Goal: Transaction & Acquisition: Book appointment/travel/reservation

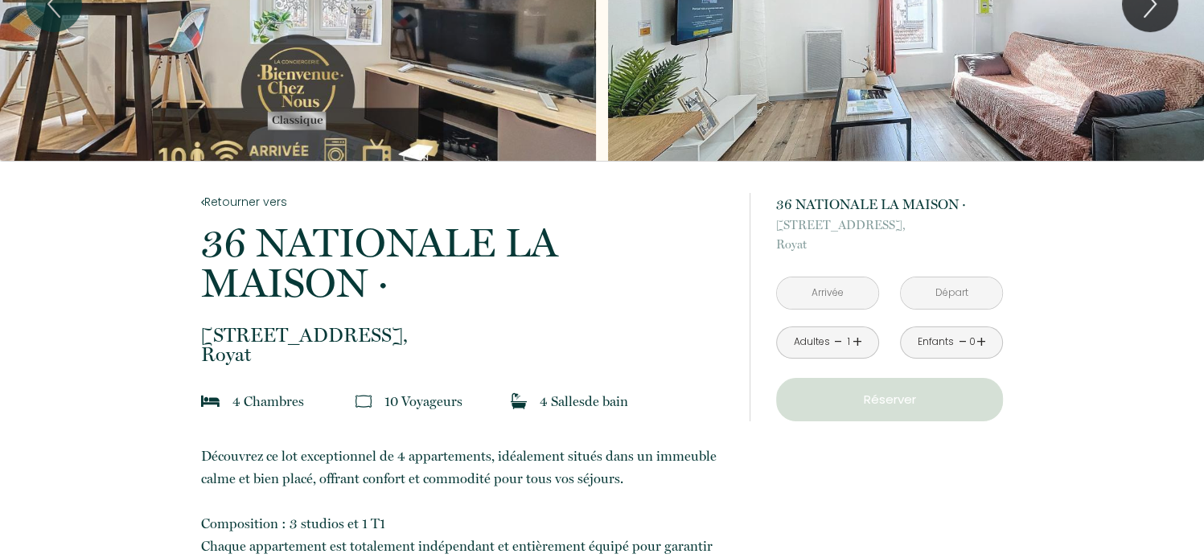
scroll to position [171, 0]
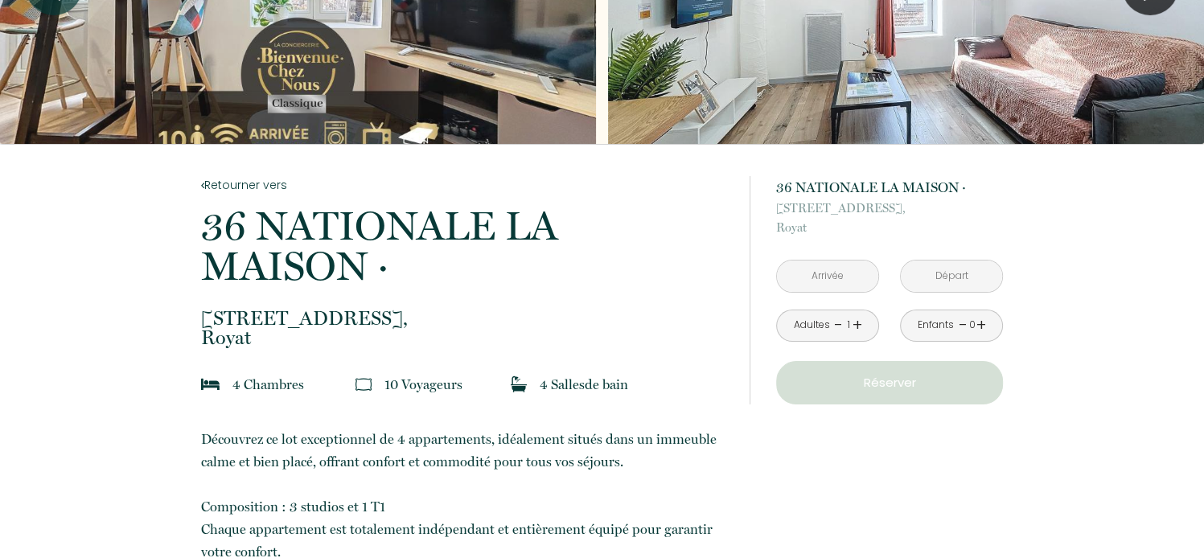
click at [822, 273] on input "text" at bounding box center [827, 276] width 101 height 31
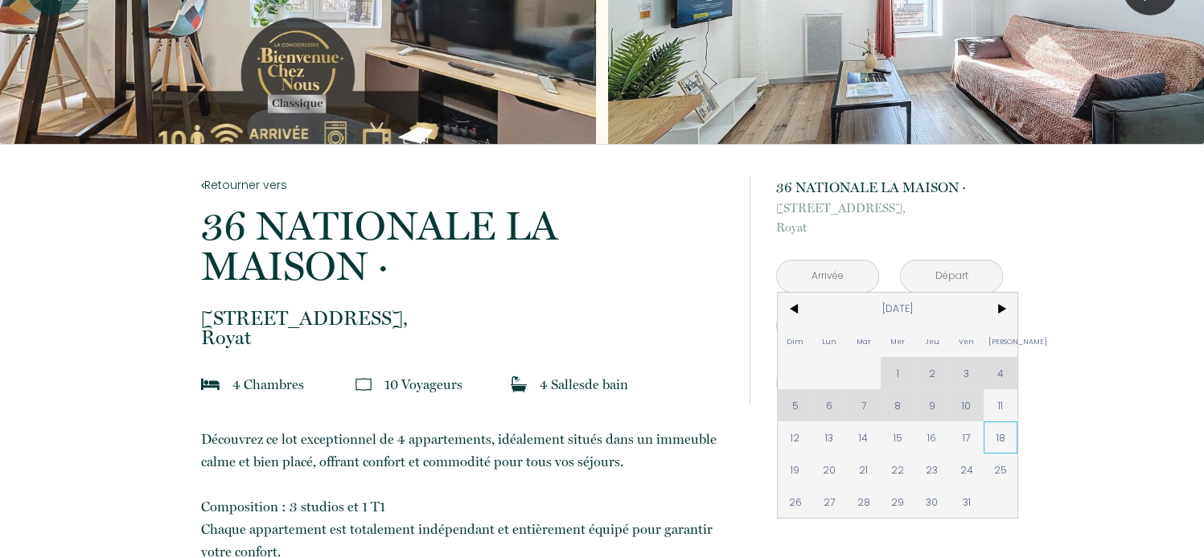
click at [1000, 438] on span "18" at bounding box center [1001, 438] width 35 height 32
type input "[PERSON_NAME] [DATE]"
type input "Dim [DATE]"
click at [0, 0] on div "Taxe de séjour 0 €" at bounding box center [0, 0] width 0 height 0
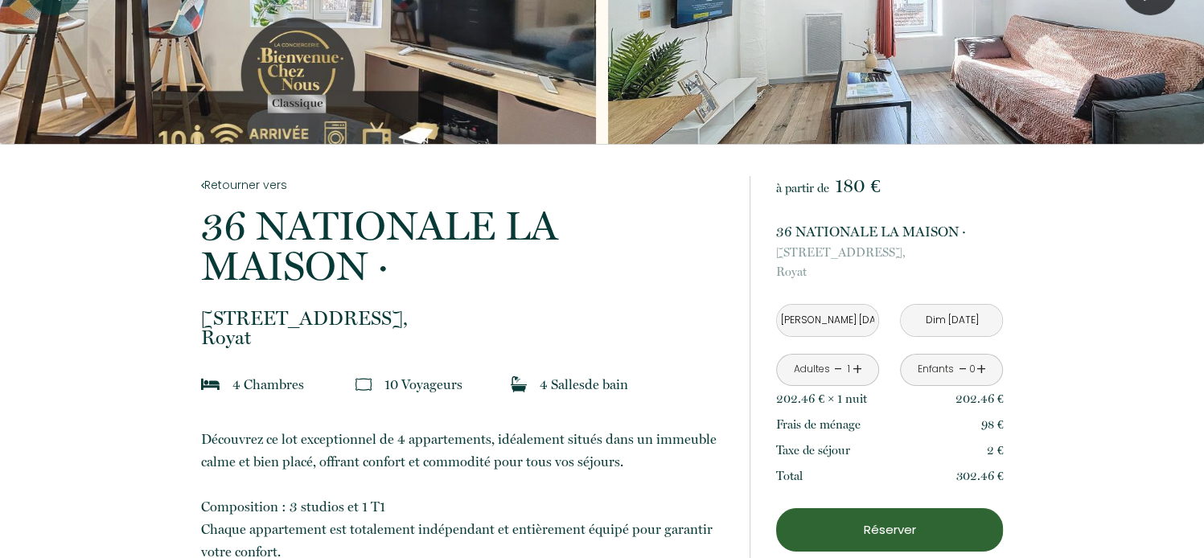
click at [854, 364] on link "+" at bounding box center [858, 369] width 10 height 25
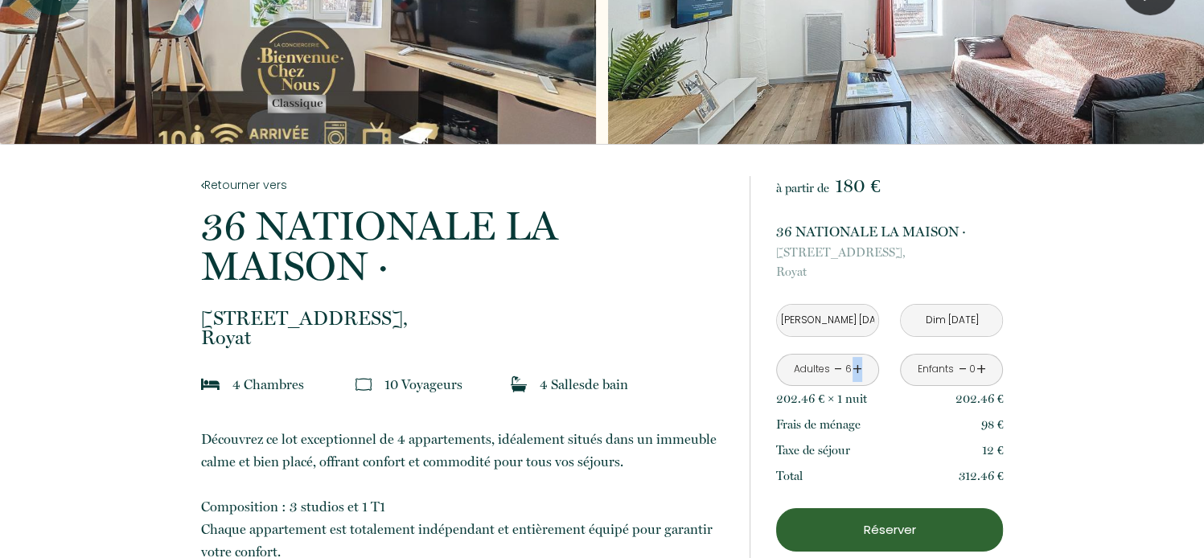
click at [854, 364] on link "+" at bounding box center [858, 369] width 10 height 25
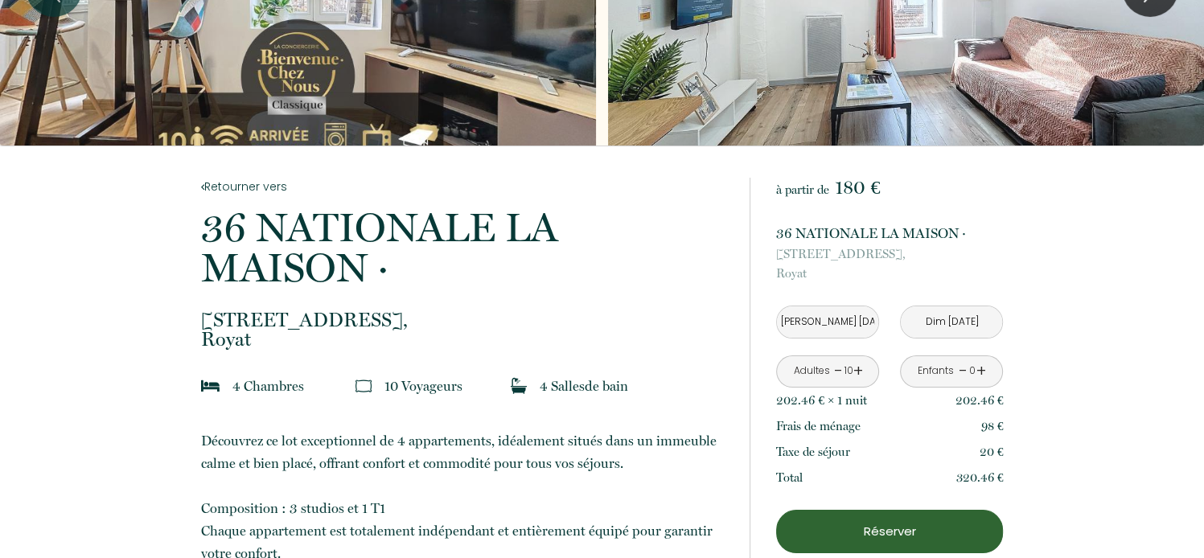
scroll to position [263, 0]
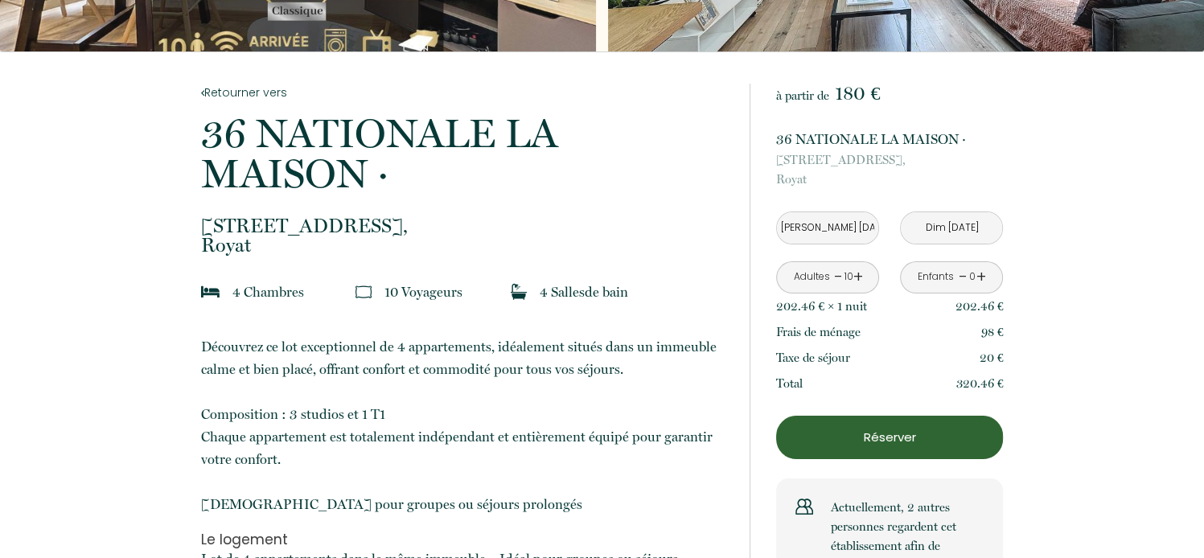
click at [875, 438] on p "Réserver" at bounding box center [890, 437] width 216 height 19
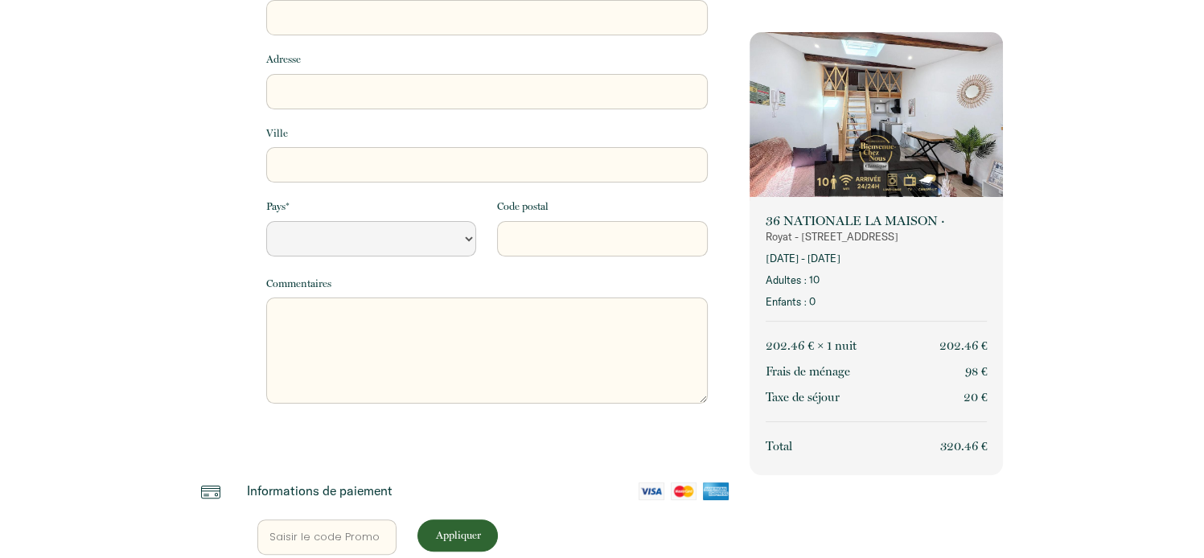
select select "Default select example"
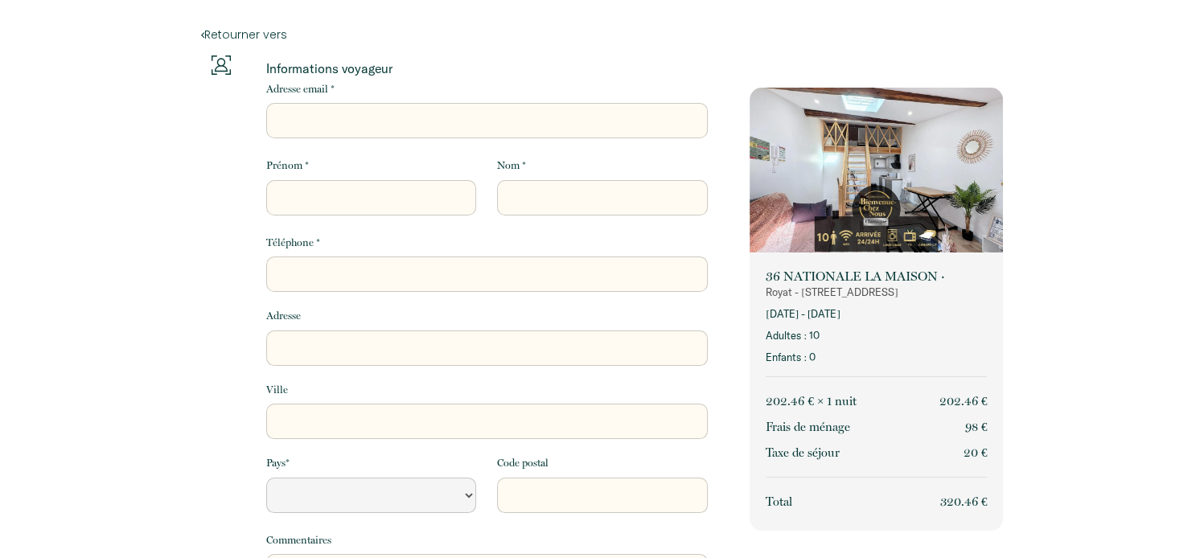
scroll to position [6, 0]
click at [311, 121] on input "Adresse email *" at bounding box center [487, 121] width 442 height 35
type input "[EMAIL_ADDRESS][DOMAIN_NAME]"
type input "[PERSON_NAME]"
type input "Pellez"
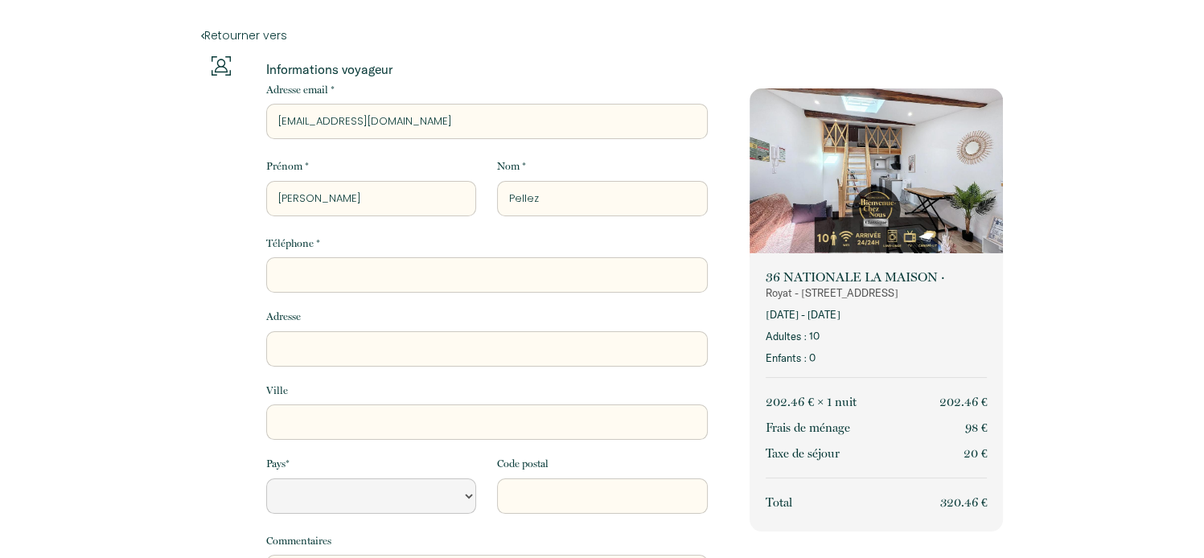
type input "0687232559"
type input "[STREET_ADDRESS]"
type input "Le [PERSON_NAME]"
select select "FR"
type input "66270"
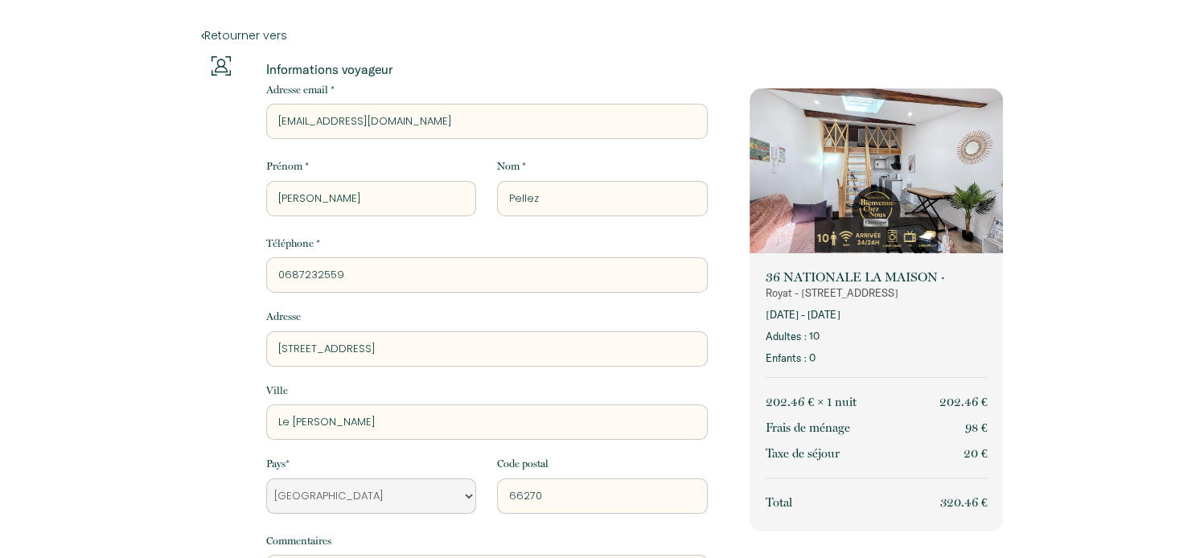
click at [358, 194] on input "[PERSON_NAME]" at bounding box center [371, 198] width 210 height 35
type input "[PERSON_NAME]"
drag, startPoint x: 509, startPoint y: 197, endPoint x: 626, endPoint y: 257, distance: 131.0
click at [626, 257] on div "Informations voyageur Adresse email * [EMAIL_ADDRESS][DOMAIN_NAME] Prénom * [PE…" at bounding box center [487, 378] width 484 height 645
type input "Judo Club Catalan"
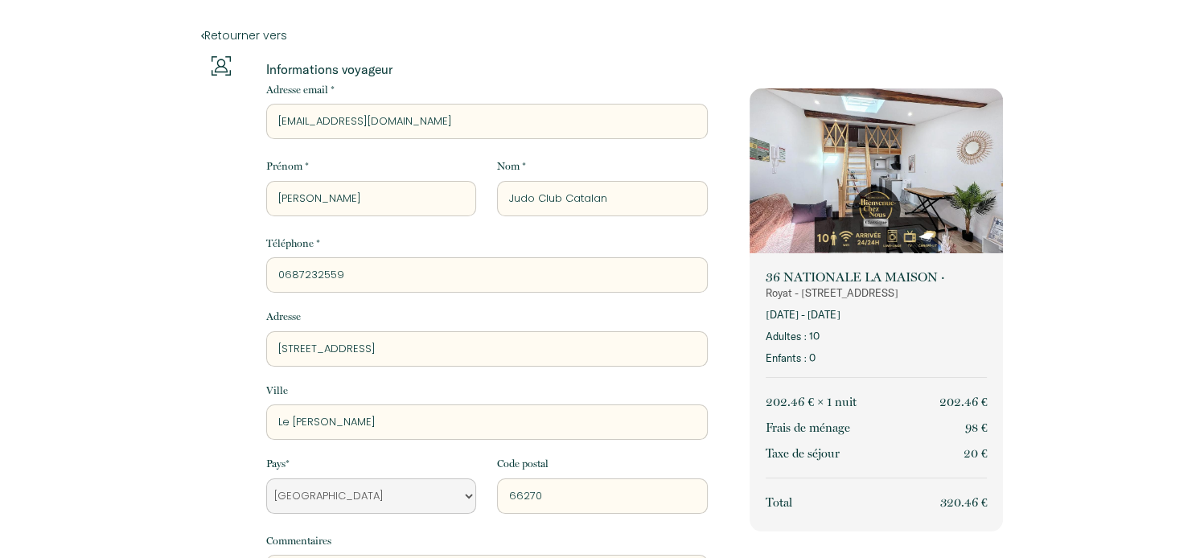
drag, startPoint x: 278, startPoint y: 348, endPoint x: 603, endPoint y: 355, distance: 324.3
click at [603, 355] on input "[STREET_ADDRESS]" at bounding box center [487, 348] width 442 height 35
type input "[STREET_ADDRESS][PERSON_NAME]"
click at [350, 434] on input "Le [PERSON_NAME]" at bounding box center [487, 422] width 442 height 35
type input "L"
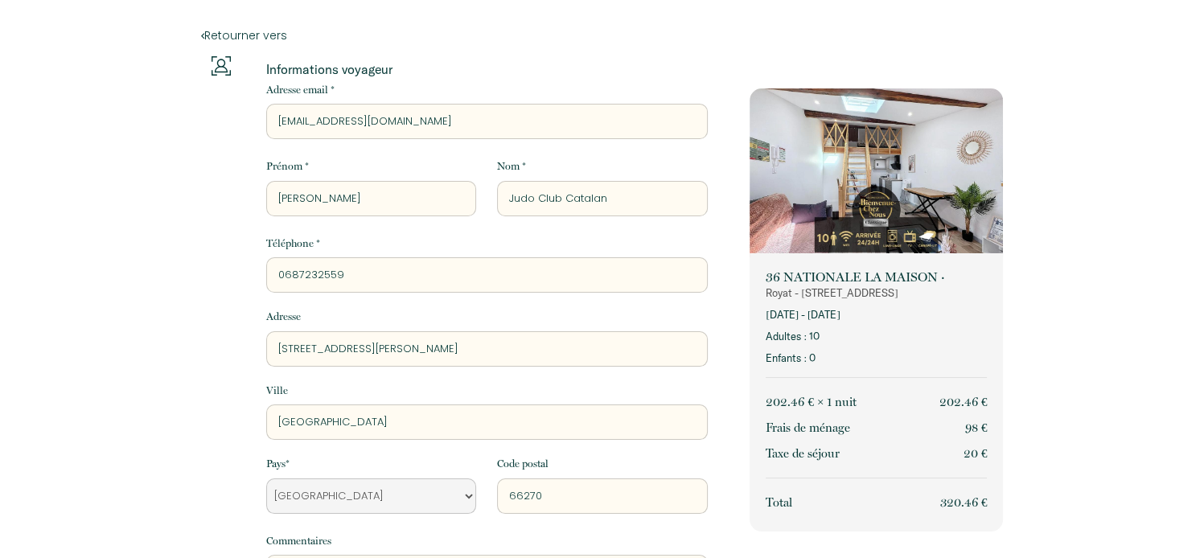
type input "[GEOGRAPHIC_DATA]"
click at [574, 500] on input "66270" at bounding box center [602, 496] width 210 height 35
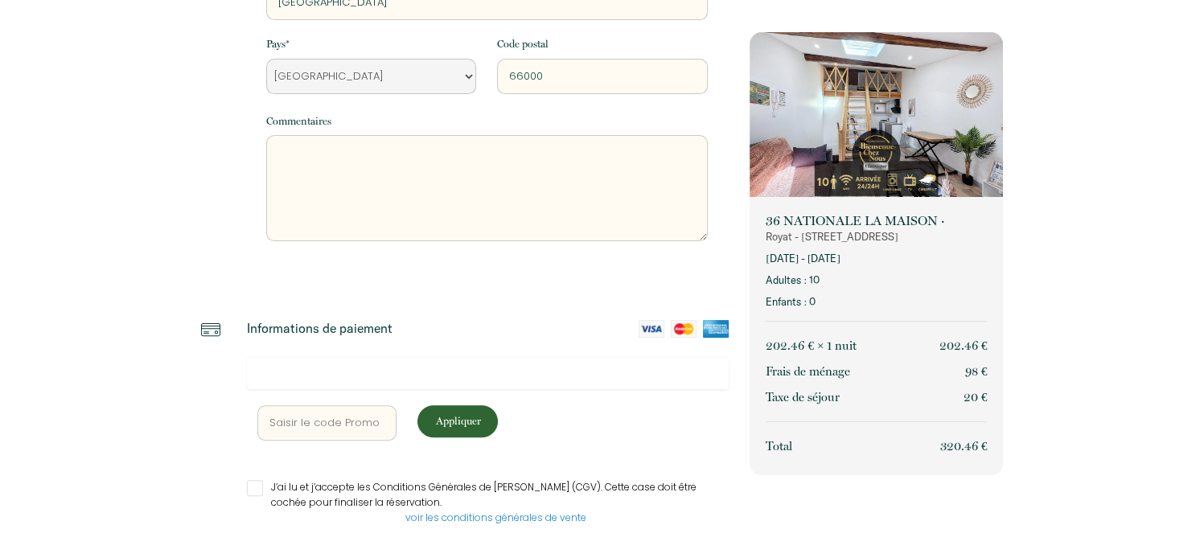
scroll to position [427, 0]
type input "66000"
click at [254, 489] on input "J’ai lu et j’accepte les Conditions Générales de [PERSON_NAME] (CGV). Cette cas…" at bounding box center [488, 487] width 483 height 16
checkbox input "true"
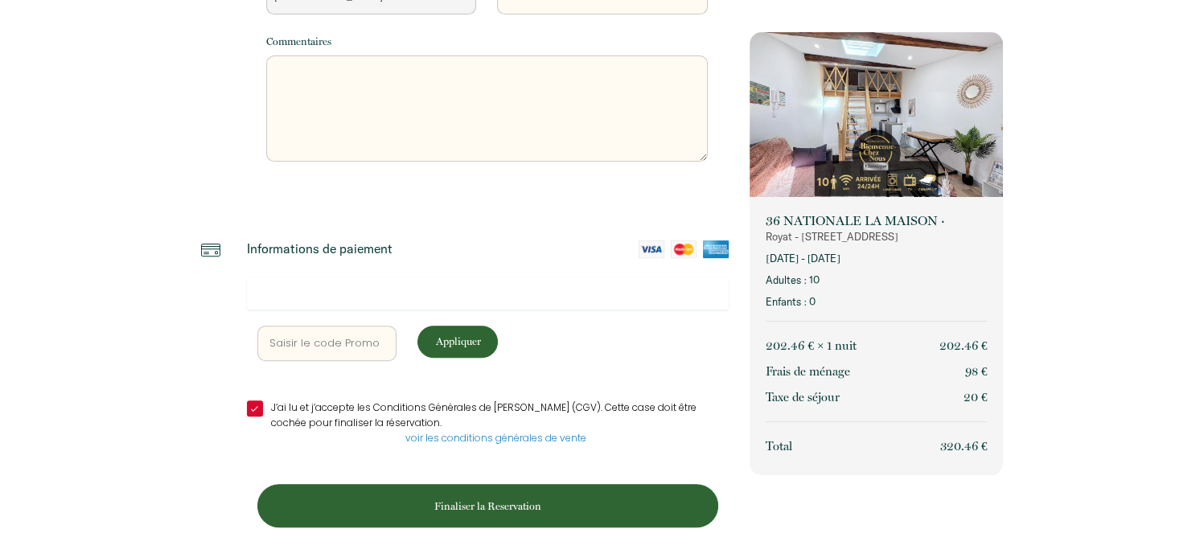
scroll to position [506, 0]
click at [450, 502] on p "Finaliser la Reservation" at bounding box center [488, 505] width 450 height 15
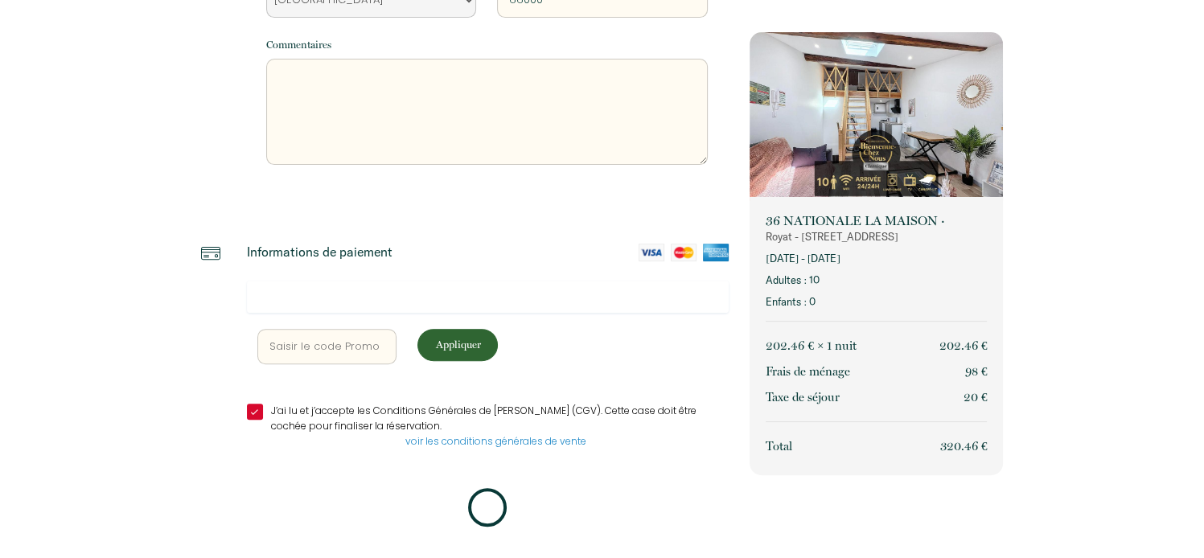
scroll to position [503, 0]
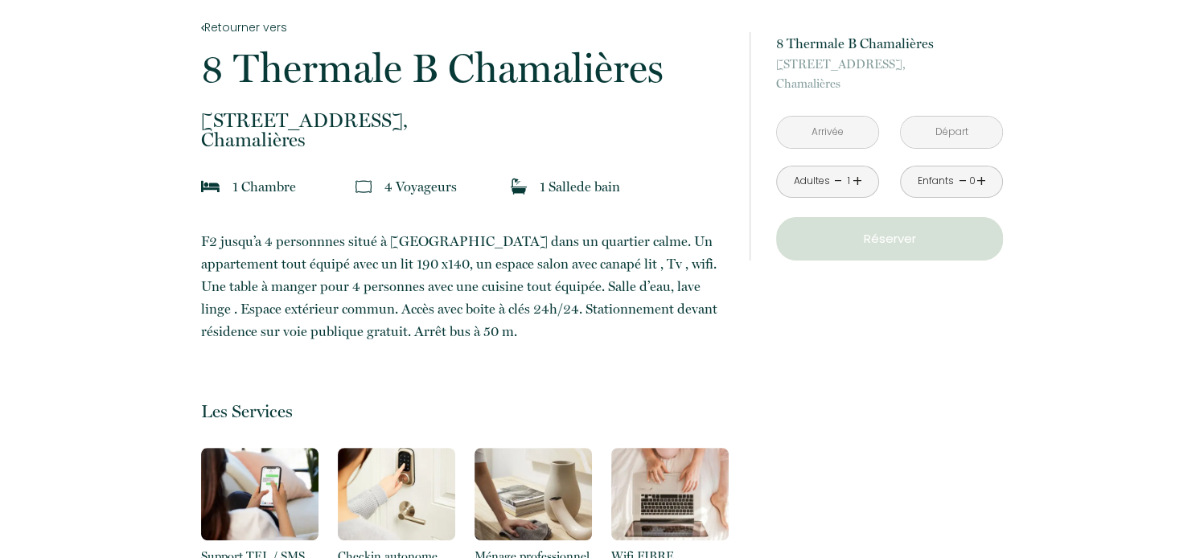
scroll to position [178, 0]
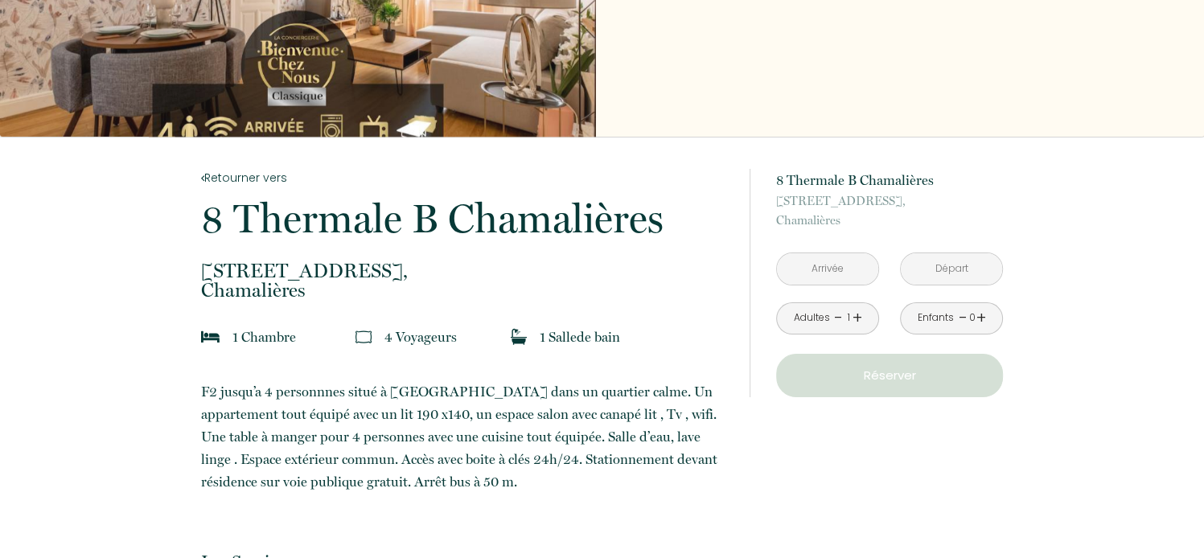
click at [833, 265] on input "text" at bounding box center [827, 268] width 101 height 31
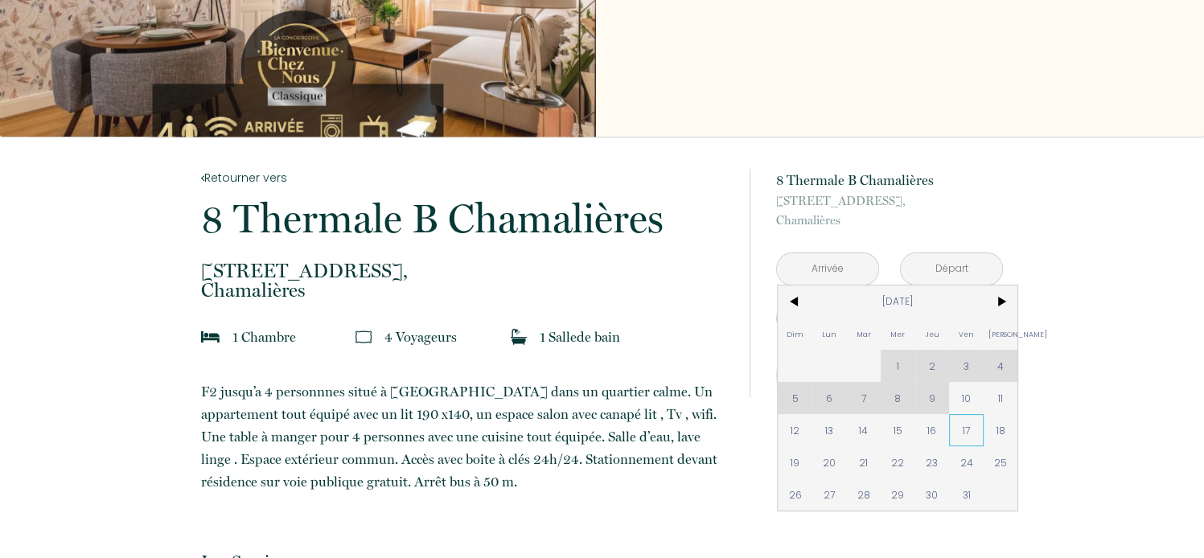
click at [959, 433] on span "17" at bounding box center [966, 430] width 35 height 32
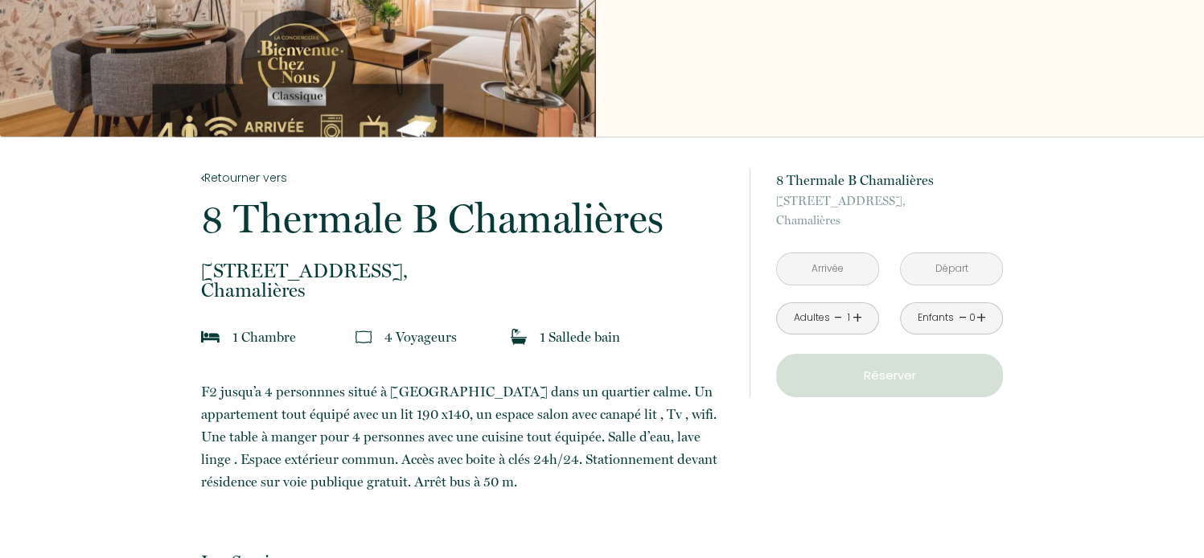
type input "Ven 17 Oct 2025"
type input "[PERSON_NAME] [DATE]"
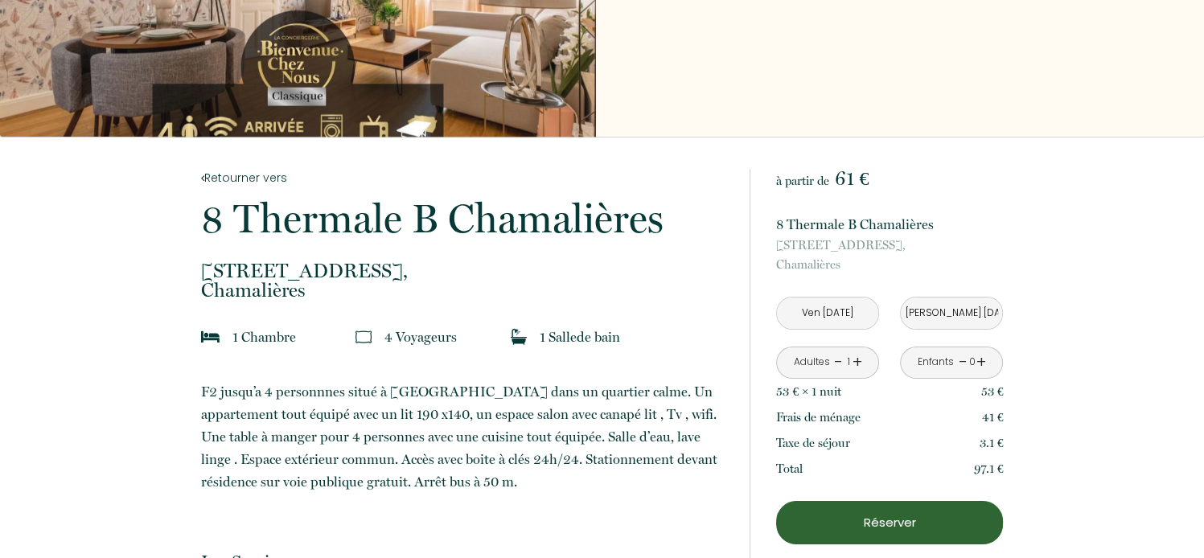
click at [860, 361] on link "+" at bounding box center [858, 362] width 10 height 25
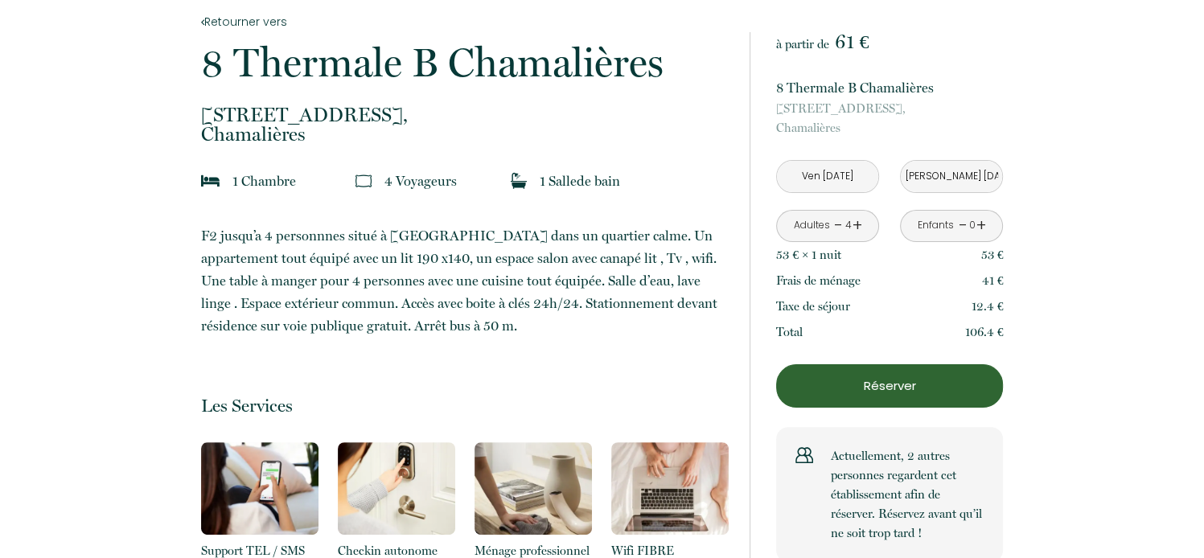
scroll to position [344, 0]
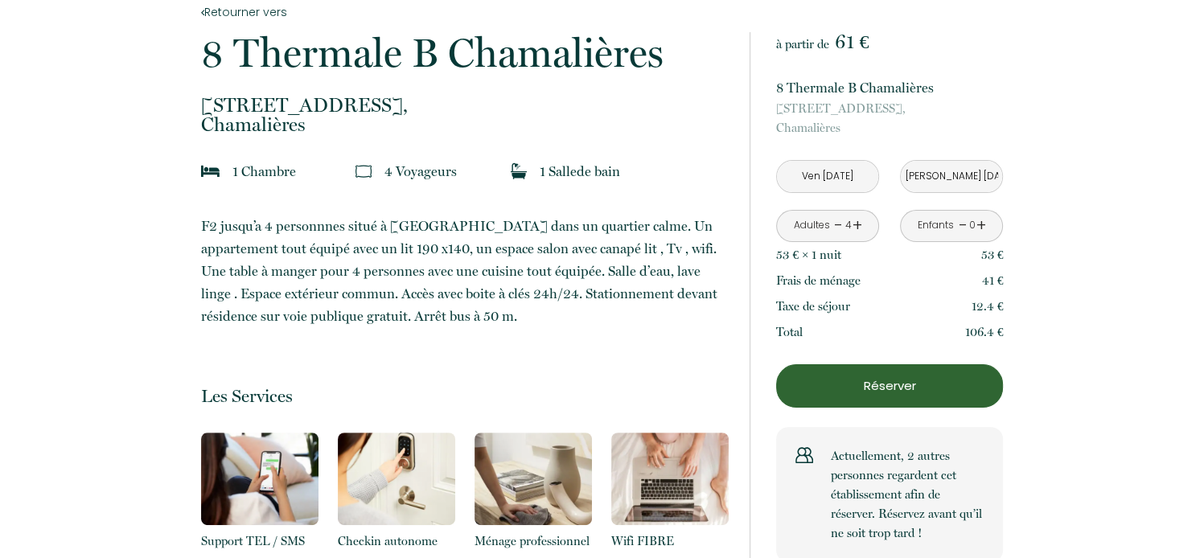
click at [871, 389] on p "Réserver" at bounding box center [890, 386] width 216 height 19
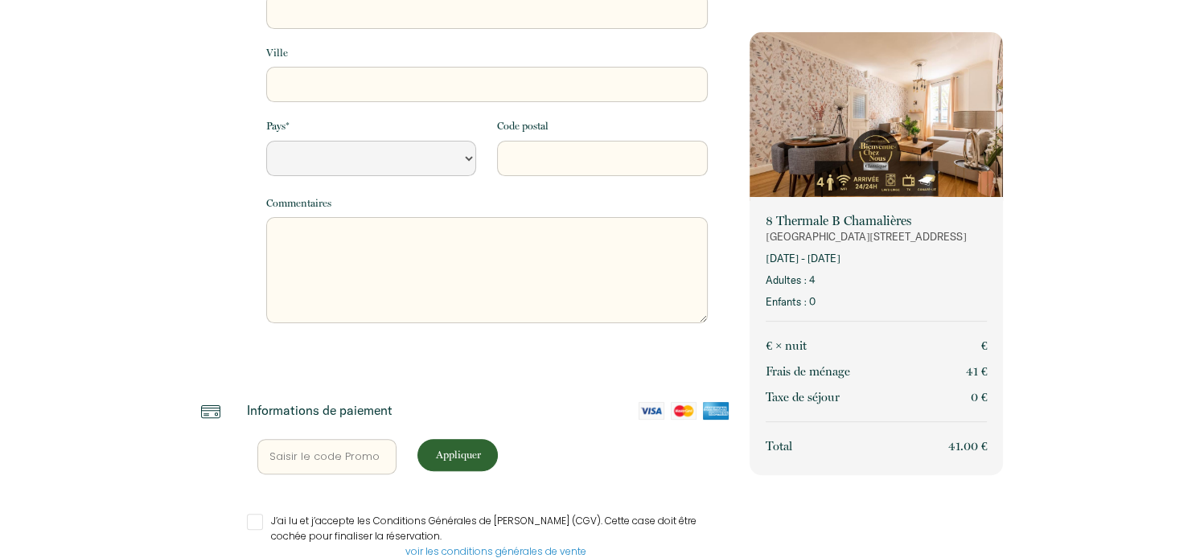
select select "Default select example"
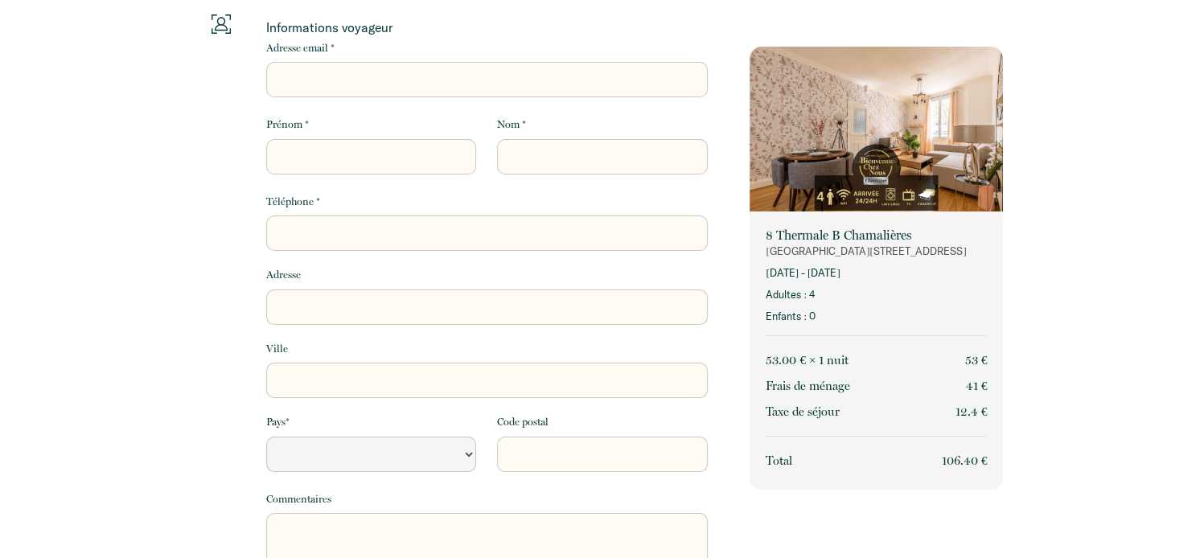
scroll to position [45, 0]
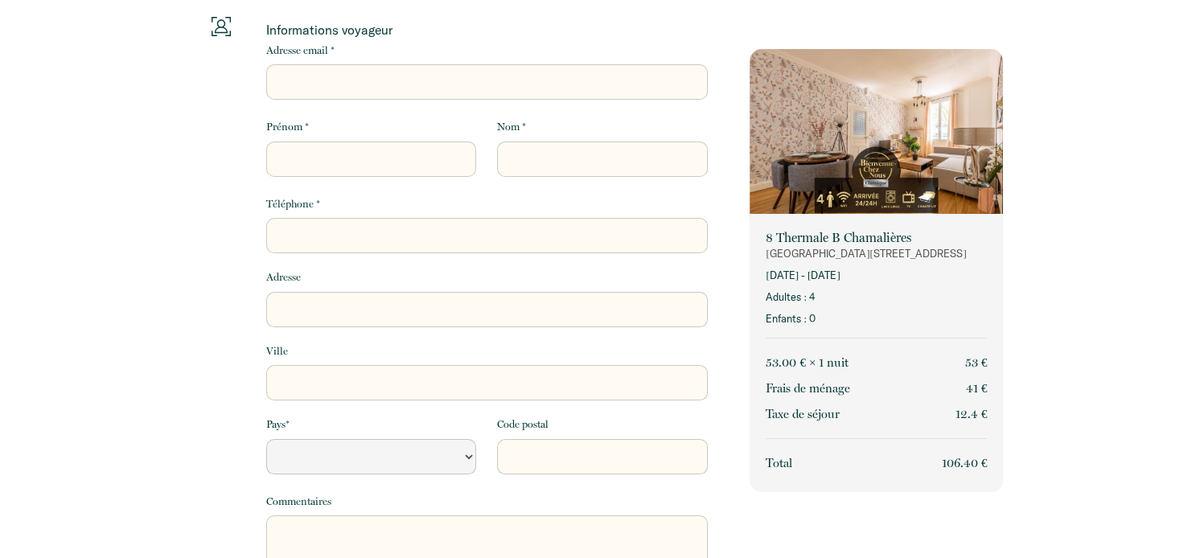
click at [325, 85] on input "Adresse email *" at bounding box center [487, 81] width 442 height 35
type input "[EMAIL_ADDRESS][DOMAIN_NAME]"
type input "[PERSON_NAME]"
type input "Judo Club Catalan"
type input "0687232559"
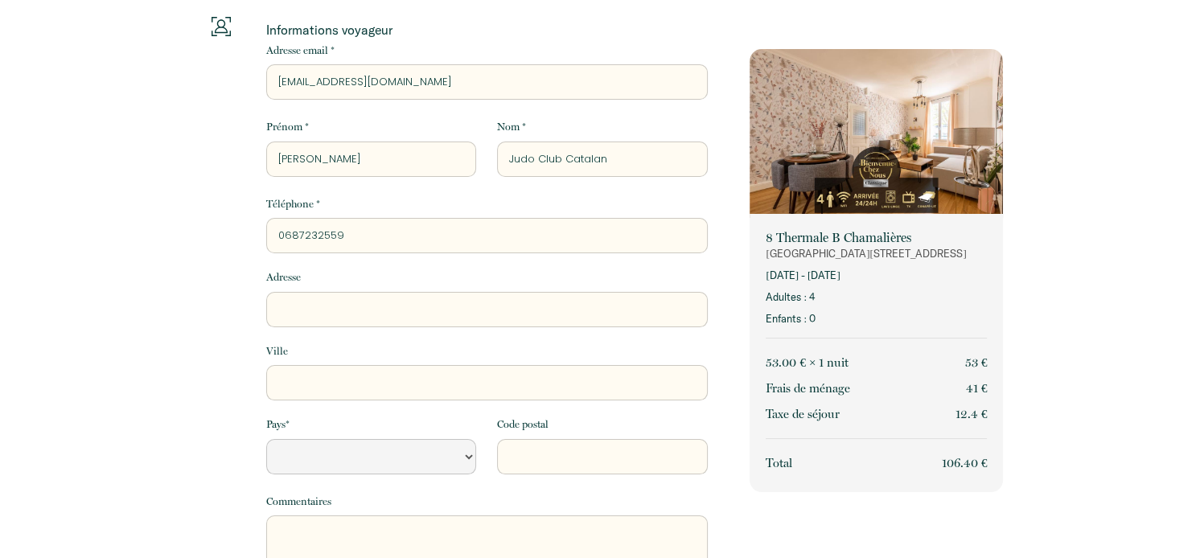
type input "[STREET_ADDRESS][PERSON_NAME]"
type input "[GEOGRAPHIC_DATA]"
select select "FR"
type input "66000"
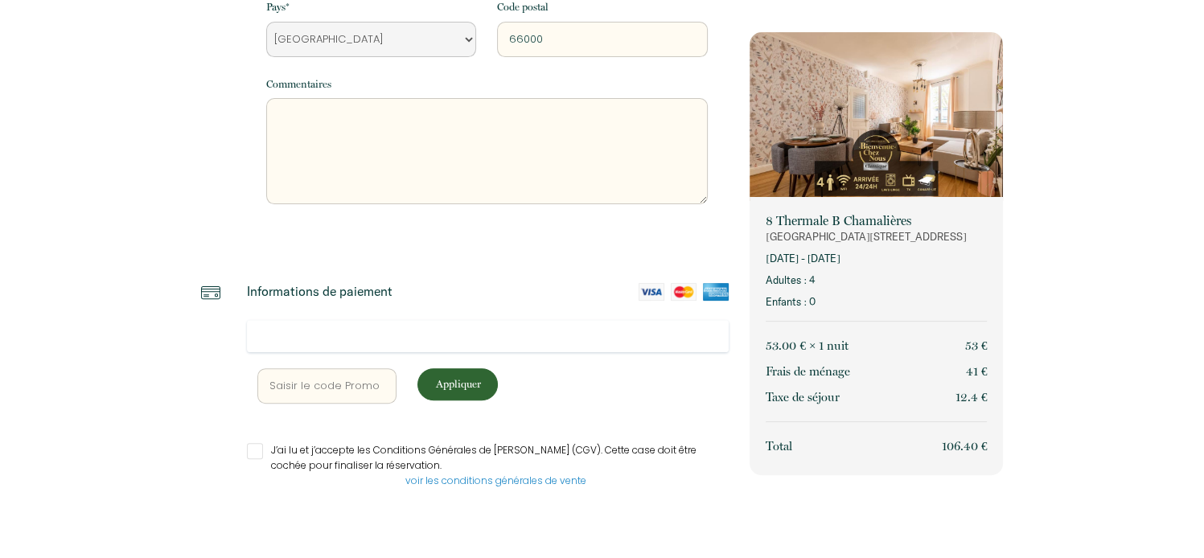
scroll to position [463, 0]
click at [264, 448] on input "J’ai lu et j’accepte les Conditions Générales de [PERSON_NAME] (CGV). Cette cas…" at bounding box center [488, 450] width 483 height 16
checkbox input "true"
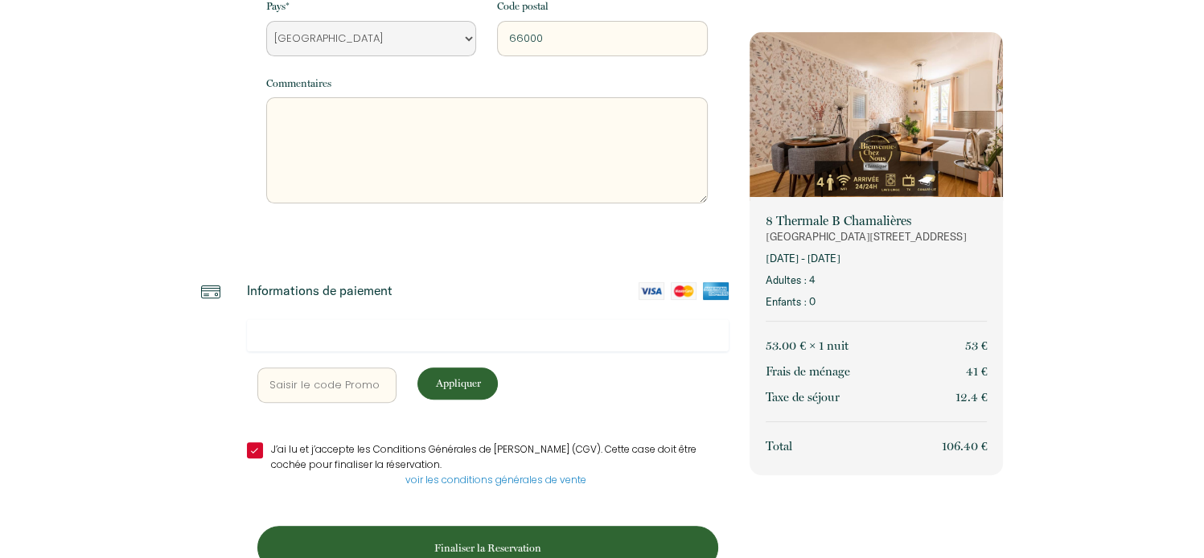
scroll to position [506, 0]
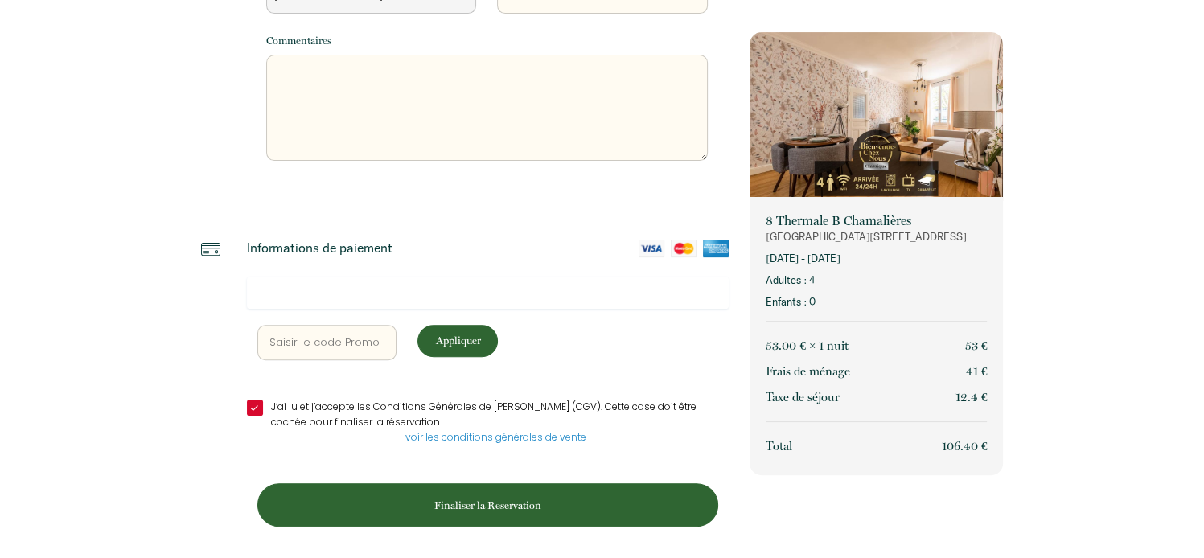
click at [473, 506] on p "Finaliser la Reservation" at bounding box center [488, 505] width 450 height 15
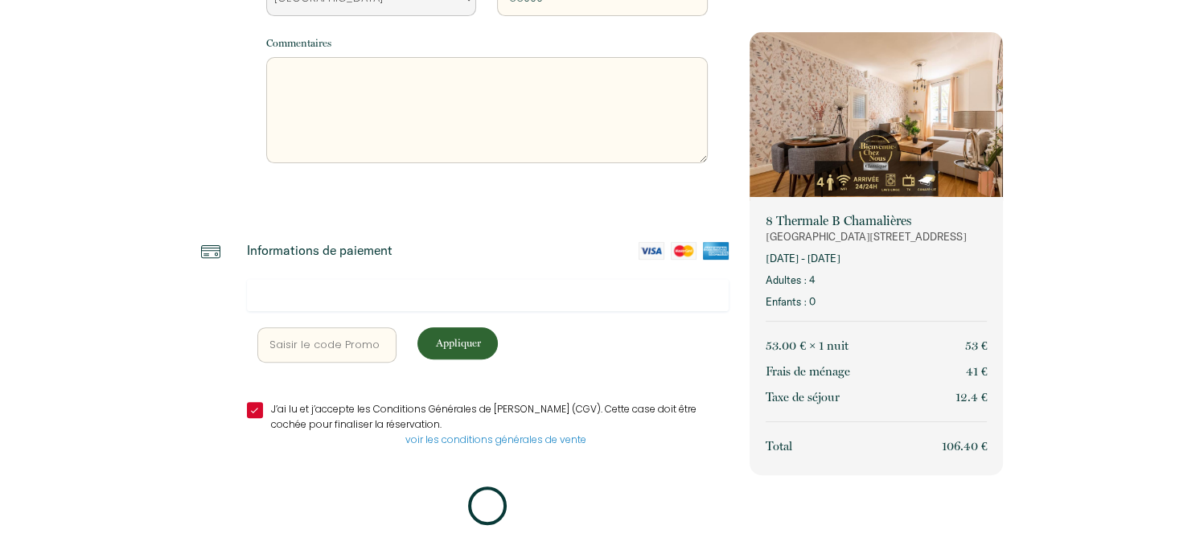
scroll to position [503, 0]
